Goal: Information Seeking & Learning: Check status

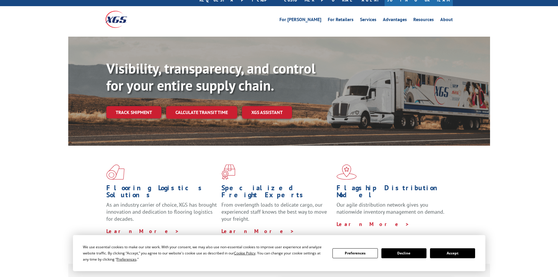
scroll to position [29, 0]
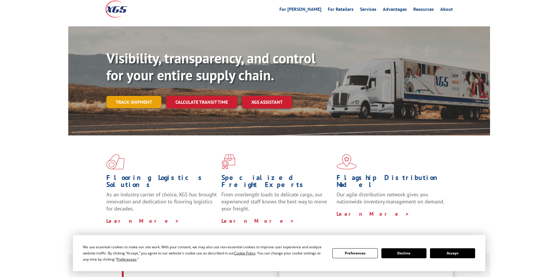
click at [151, 96] on link "Track shipment" at bounding box center [133, 102] width 55 height 12
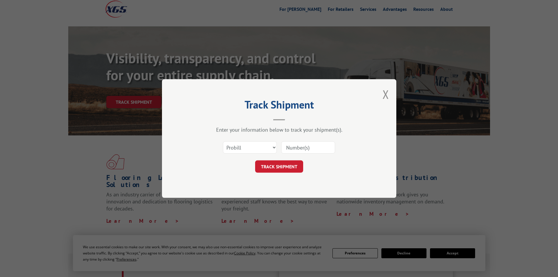
click at [296, 147] on input at bounding box center [308, 147] width 54 height 12
paste input "15472266"
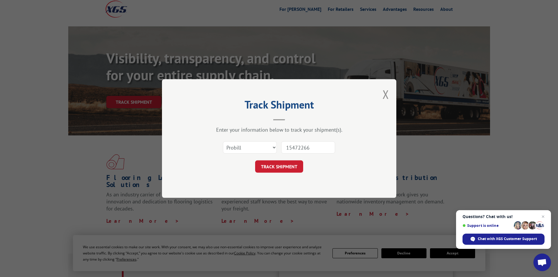
type input "15472266"
click at [389, 93] on div "Track Shipment Enter your information below to track your shipment(s). Select c…" at bounding box center [279, 138] width 234 height 119
click at [382, 94] on div "Track Shipment Enter your information below to track your shipment(s). Select c…" at bounding box center [279, 138] width 234 height 119
click at [383, 95] on button "Close modal" at bounding box center [386, 94] width 6 height 16
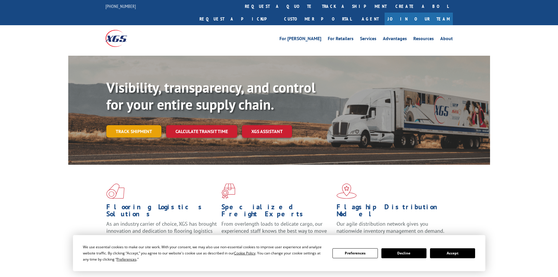
click at [124, 125] on link "Track shipment" at bounding box center [133, 131] width 55 height 12
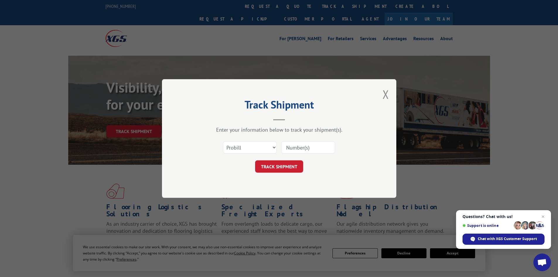
click at [305, 145] on input at bounding box center [308, 147] width 54 height 12
paste input "15472266"
type input "15472266"
click at [280, 170] on button "TRACK SHIPMENT" at bounding box center [279, 166] width 48 height 12
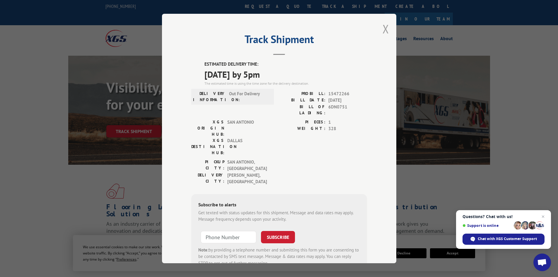
click at [384, 35] on button "Close modal" at bounding box center [386, 29] width 6 height 16
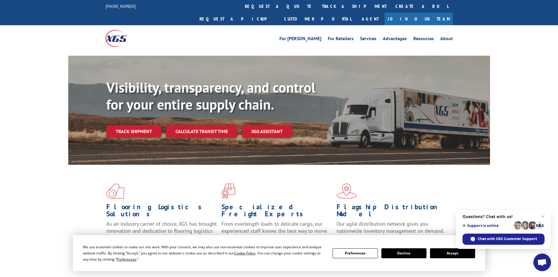
click at [384, 32] on div "For [PERSON_NAME] For Retailers Services Advantages Resources About For [PERSON…" at bounding box center [278, 38] width 347 height 26
